Goal: Task Accomplishment & Management: Use online tool/utility

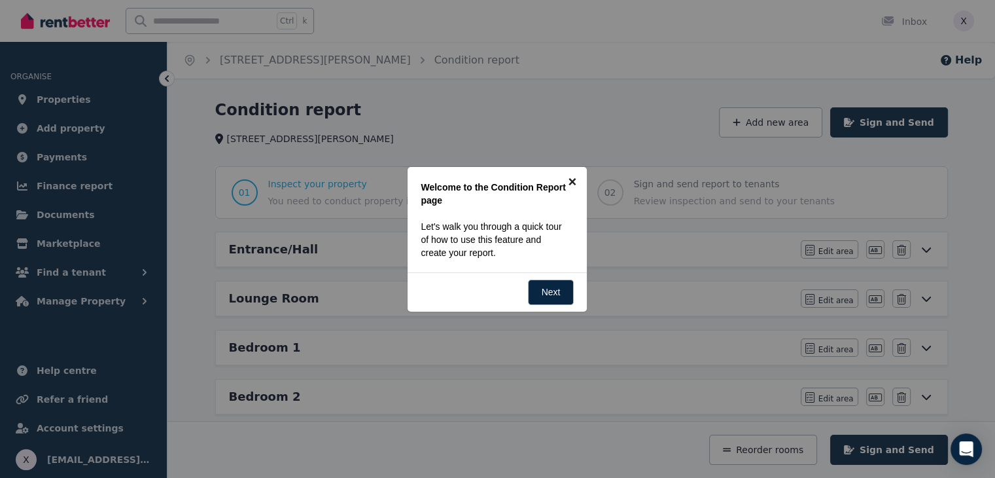
click at [572, 183] on link "×" at bounding box center [571, 181] width 29 height 29
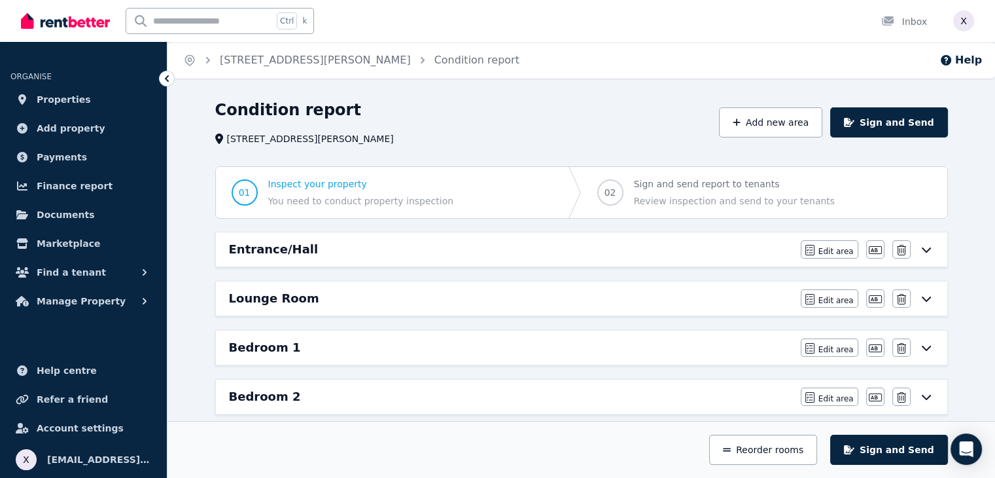
click at [590, 105] on div "Condition report" at bounding box center [463, 111] width 496 height 25
click at [924, 249] on icon at bounding box center [925, 249] width 9 height 5
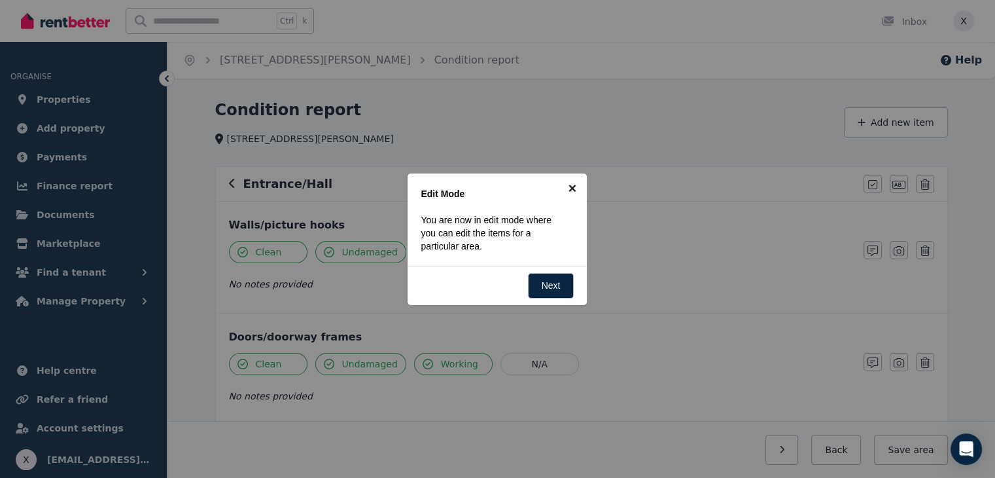
click at [576, 188] on link "×" at bounding box center [571, 187] width 29 height 29
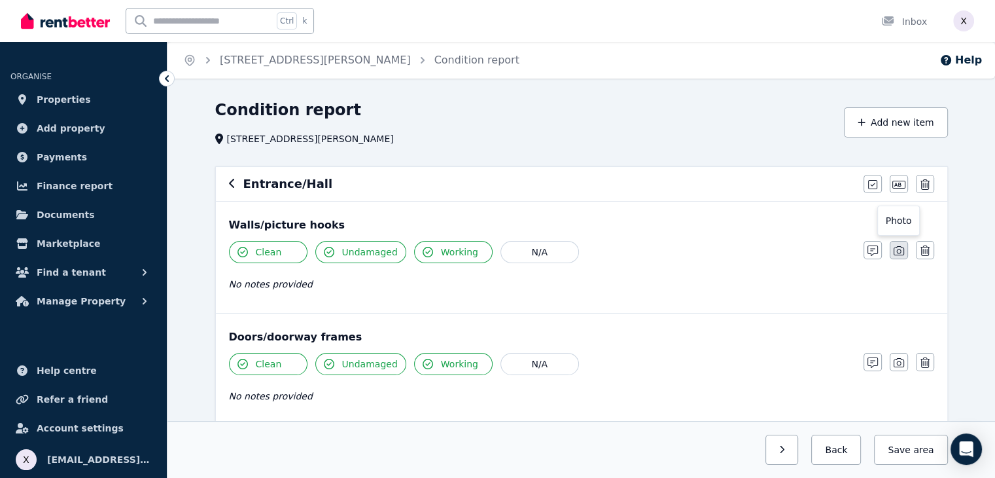
click at [904, 251] on button "button" at bounding box center [899, 250] width 18 height 18
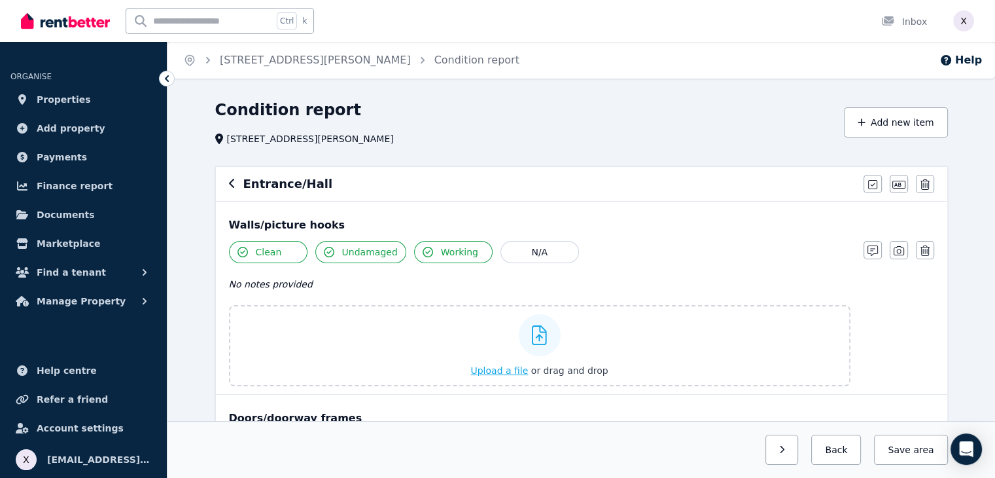
click at [537, 337] on icon at bounding box center [539, 335] width 15 height 20
click at [0, 0] on input "Upload a file or drag and drop" at bounding box center [0, 0] width 0 height 0
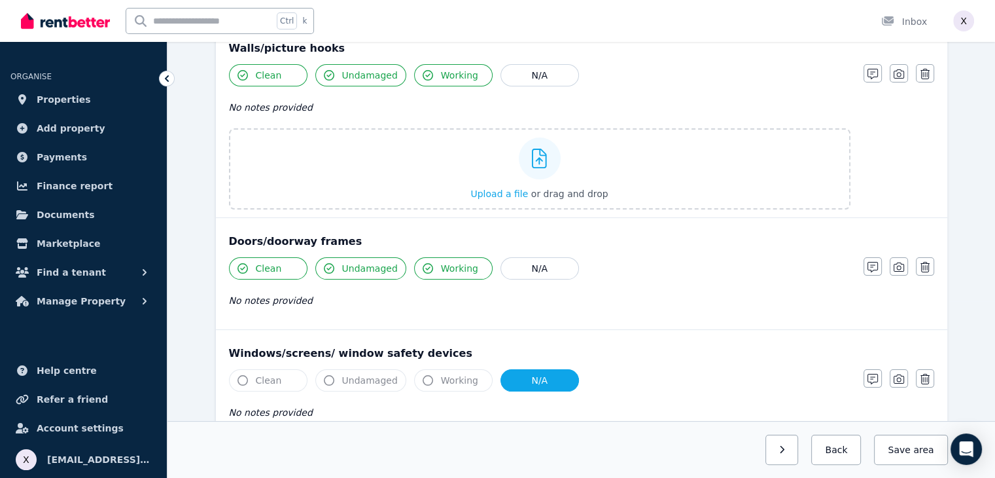
scroll to position [196, 0]
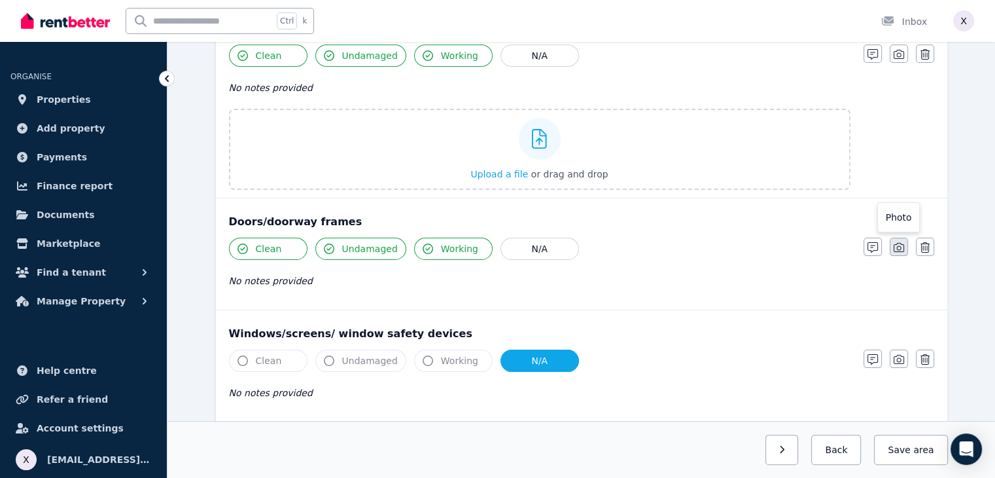
click at [903, 249] on button "button" at bounding box center [899, 246] width 18 height 18
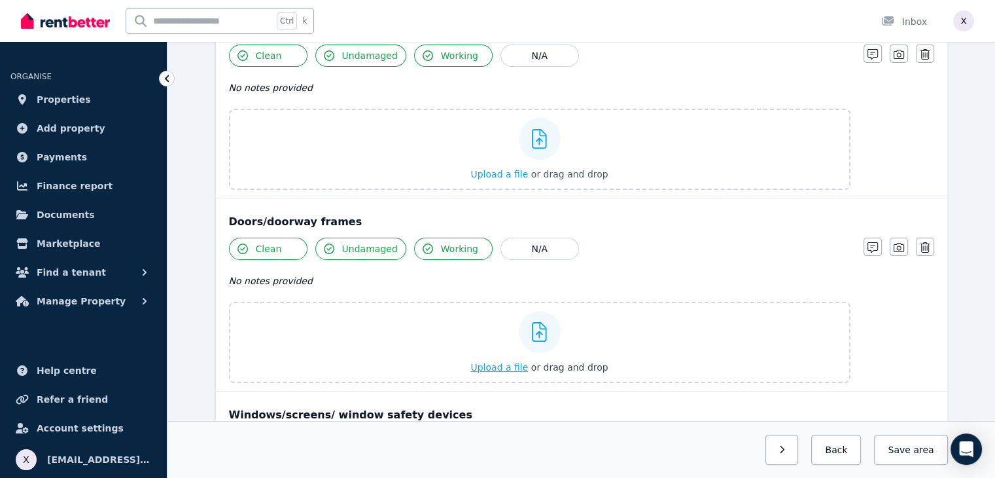
click at [505, 366] on span "Upload a file" at bounding box center [499, 367] width 58 height 10
